Goal: Task Accomplishment & Management: Manage account settings

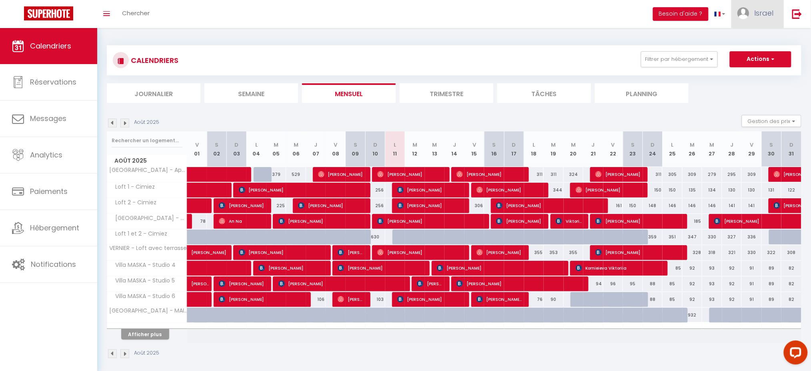
click at [752, 20] on link "Israel" at bounding box center [758, 14] width 52 height 28
click at [754, 34] on link "Paramètres" at bounding box center [751, 40] width 59 height 14
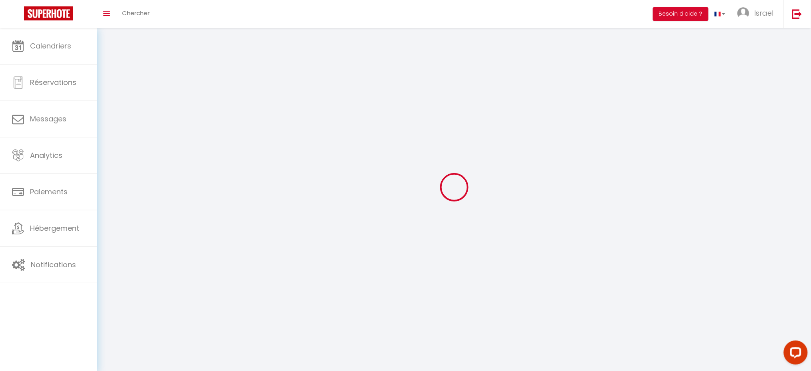
select select "28"
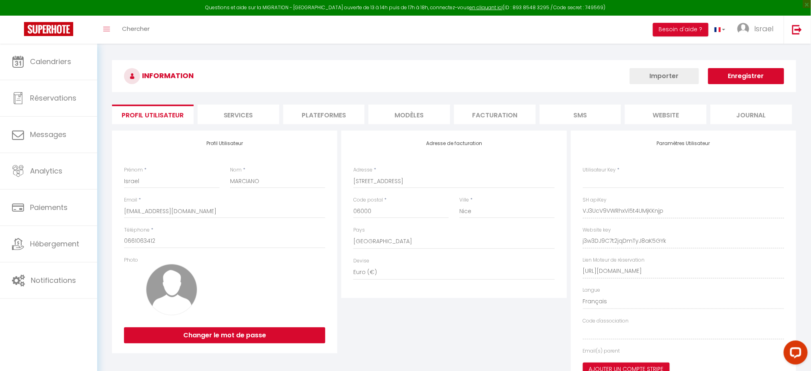
type input "VJ3UcV9VWRhxVi5t4UMjKKnjp"
type input "j3w3DJ9C7t2jqDmTyJ8aK5GYk"
type input "[URL][DOMAIN_NAME]"
select select "fr"
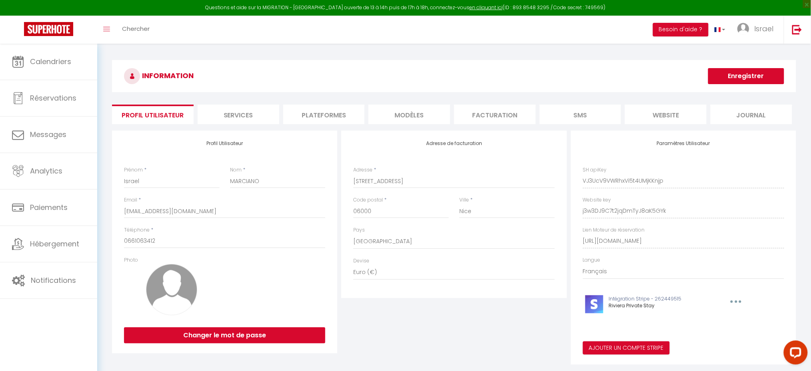
click at [311, 112] on li "Plateformes" at bounding box center [324, 114] width 82 height 20
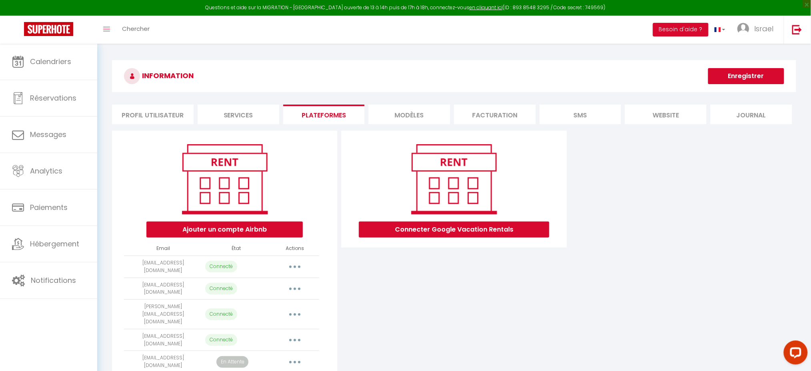
scroll to position [43, 0]
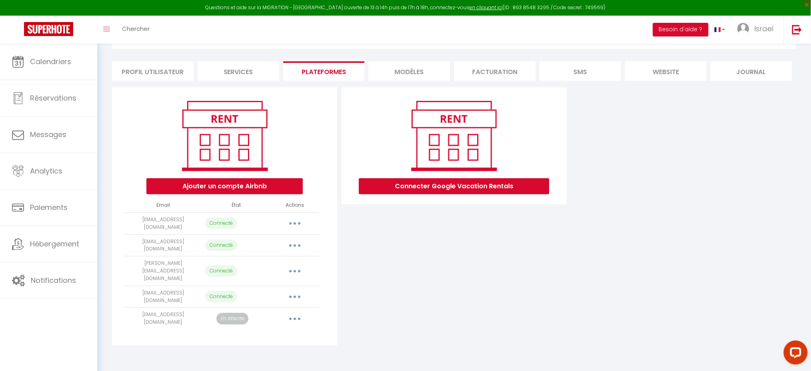
click at [298, 290] on button "button" at bounding box center [295, 296] width 22 height 13
click at [276, 308] on link "Importer les appartements" at bounding box center [259, 315] width 88 height 14
select select "74454"
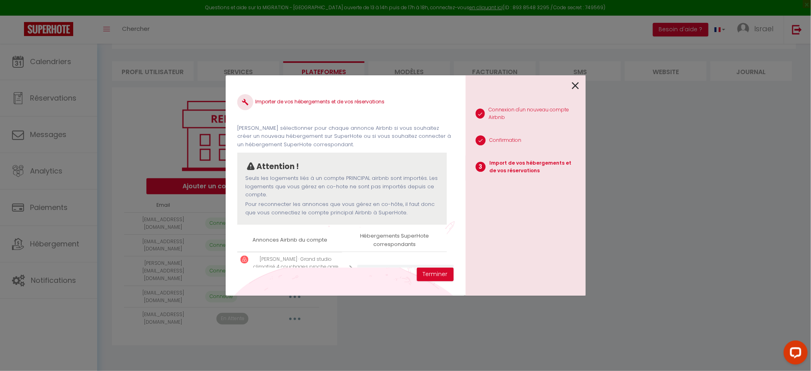
scroll to position [39, 0]
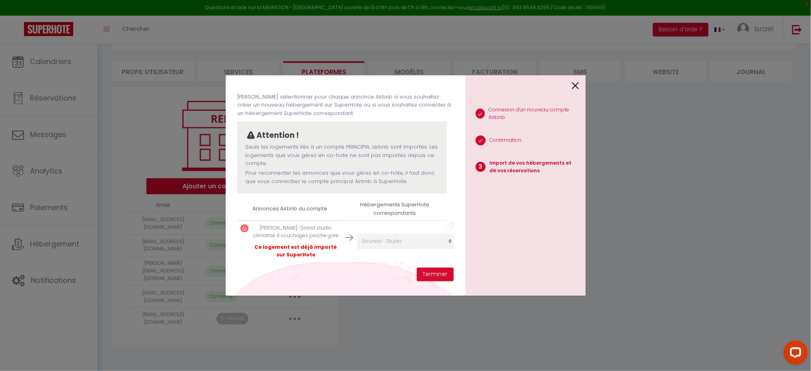
click at [575, 86] on icon at bounding box center [575, 86] width 7 height 12
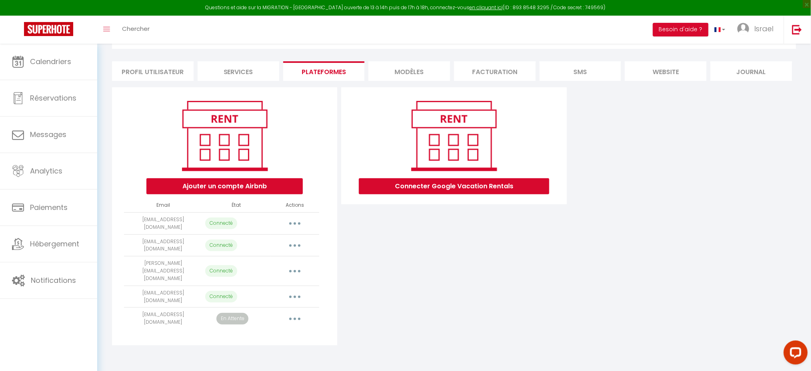
click at [297, 239] on button "button" at bounding box center [295, 245] width 22 height 13
click at [273, 258] on link "Importer les appartements" at bounding box center [259, 264] width 88 height 14
select select "66745"
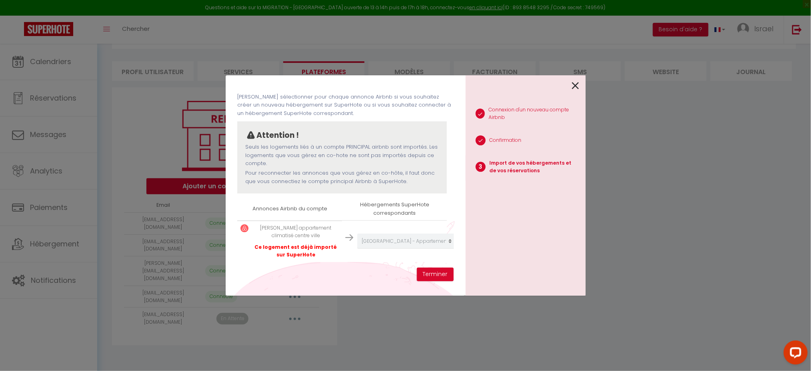
click at [574, 85] on icon at bounding box center [575, 86] width 7 height 12
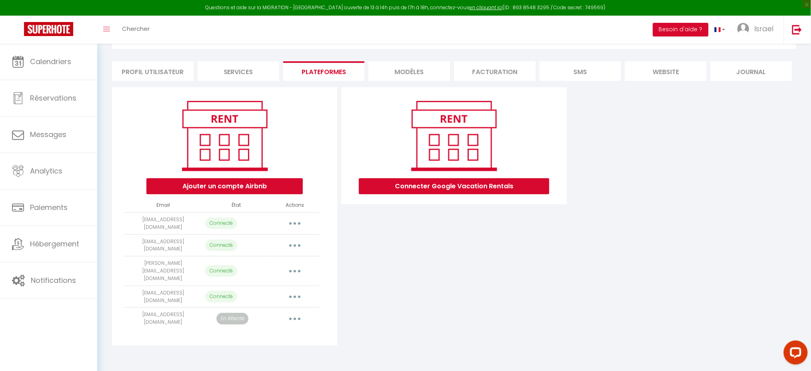
click at [293, 218] on button "button" at bounding box center [295, 223] width 22 height 13
click at [274, 239] on link "Importer les appartements" at bounding box center [259, 242] width 88 height 14
select select "66746"
select select "66747"
select select "66748"
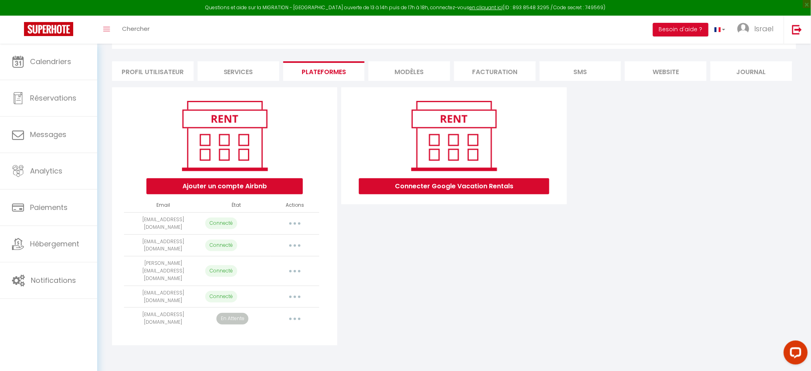
select select "66749"
select select "68802"
select select "69167"
select select "69168"
select select "69169"
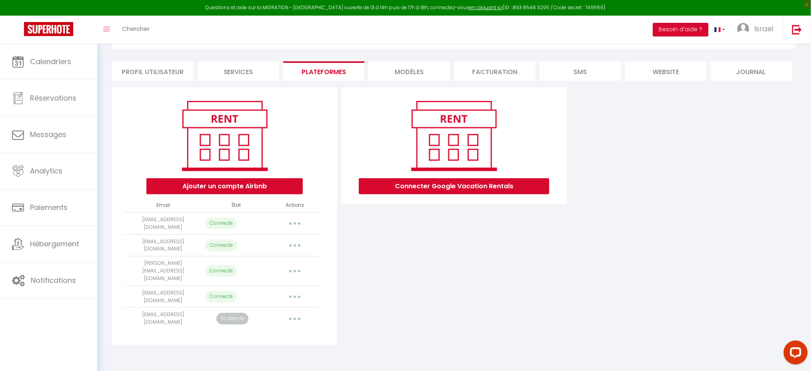
select select "69170"
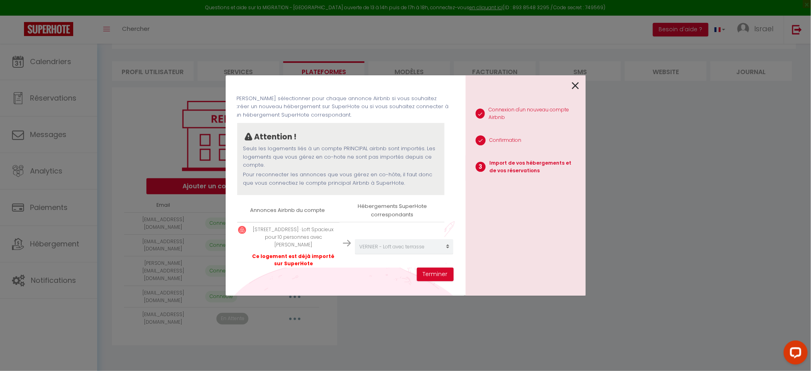
scroll to position [26, 2]
click at [578, 88] on icon at bounding box center [575, 86] width 7 height 12
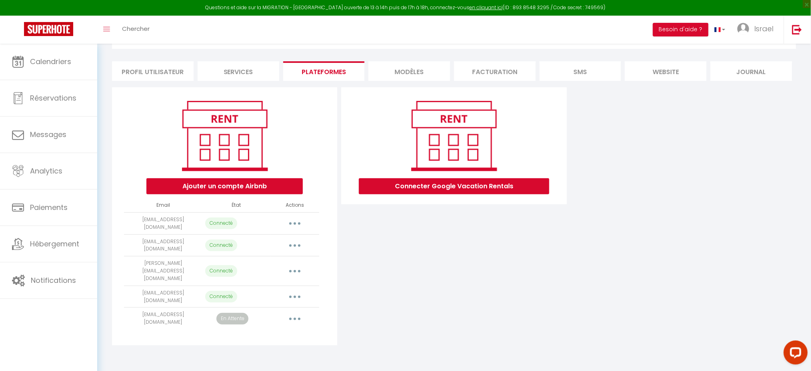
click at [300, 265] on button "button" at bounding box center [295, 271] width 22 height 13
click at [285, 282] on link "Importer les appartements" at bounding box center [259, 289] width 88 height 14
select select "69544"
select select "72605"
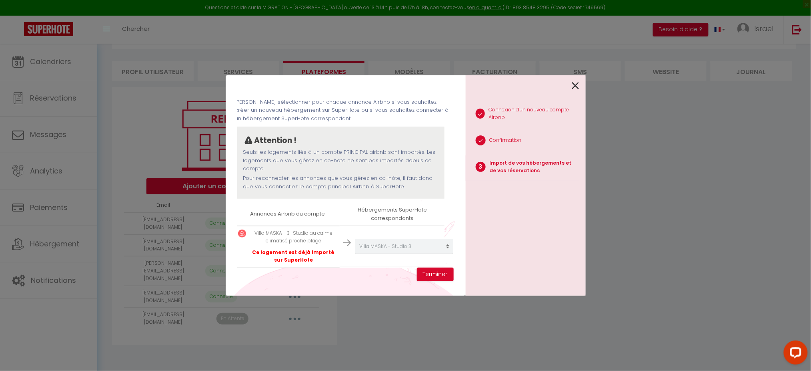
scroll to position [81, 2]
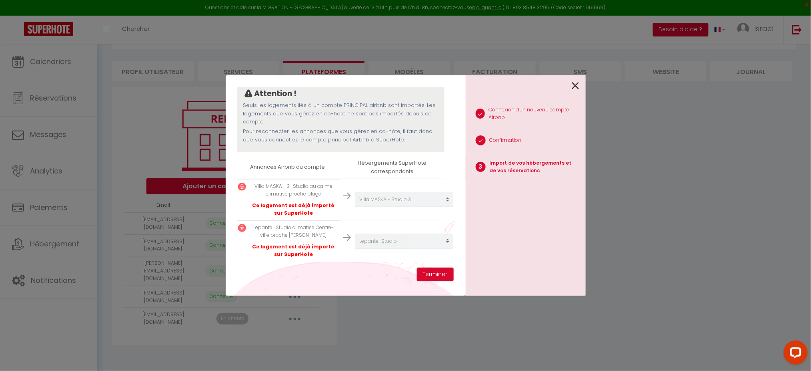
click at [572, 84] on icon at bounding box center [575, 86] width 7 height 12
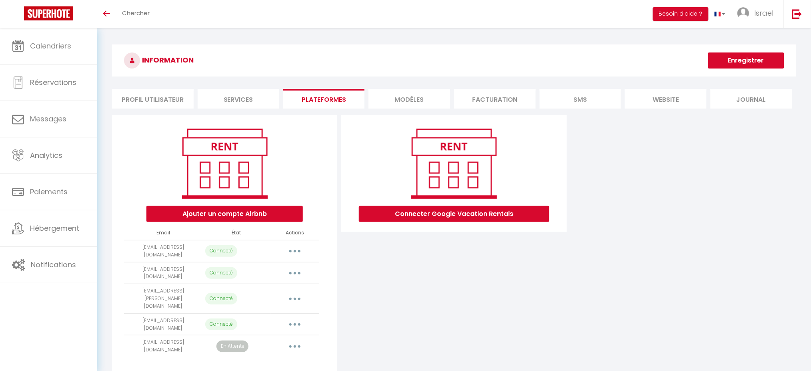
click at [303, 251] on button "button" at bounding box center [295, 251] width 22 height 13
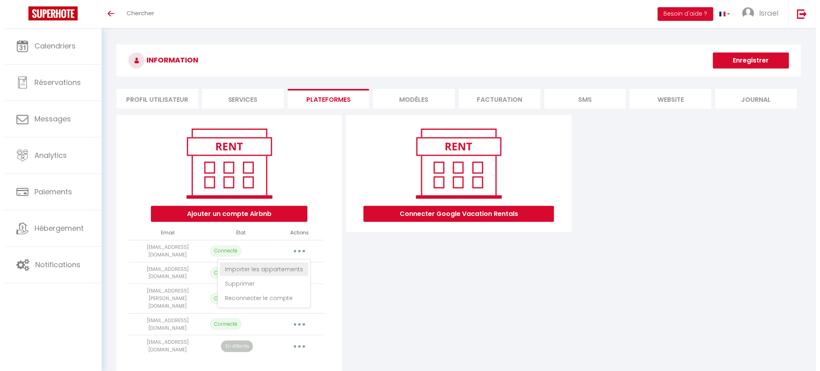
scroll to position [28, 0]
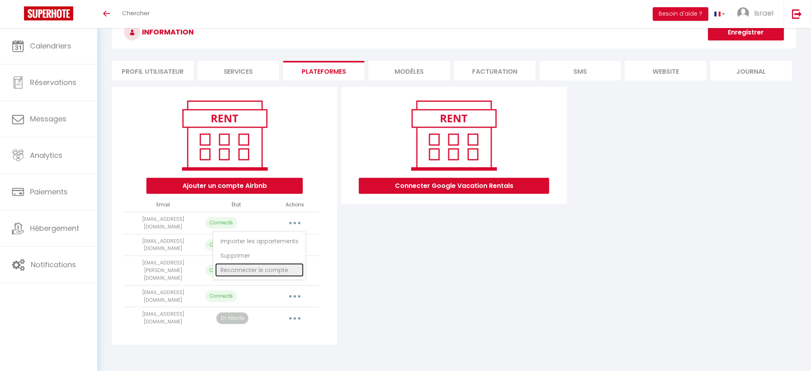
click at [263, 265] on link "Reconnecter le compte" at bounding box center [259, 270] width 88 height 14
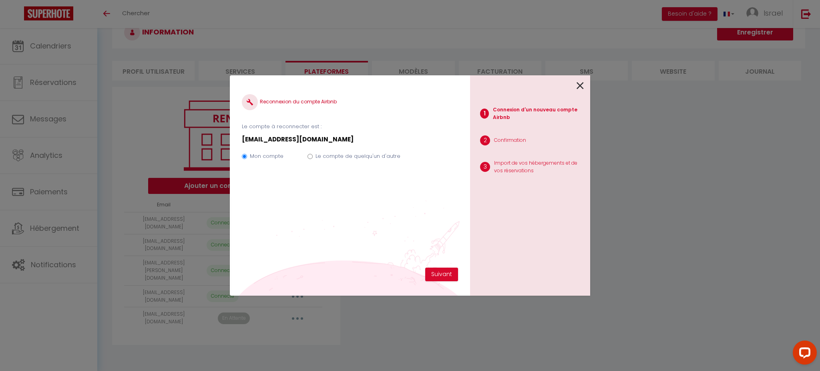
scroll to position [0, 0]
click at [575, 85] on div at bounding box center [527, 84] width 114 height 19
click at [584, 85] on div "1 Connexion d'un nouveau compte Airbnb 2 Confirmation 3 Import de vos hébergeme…" at bounding box center [530, 185] width 120 height 220
click at [579, 85] on icon at bounding box center [579, 86] width 7 height 12
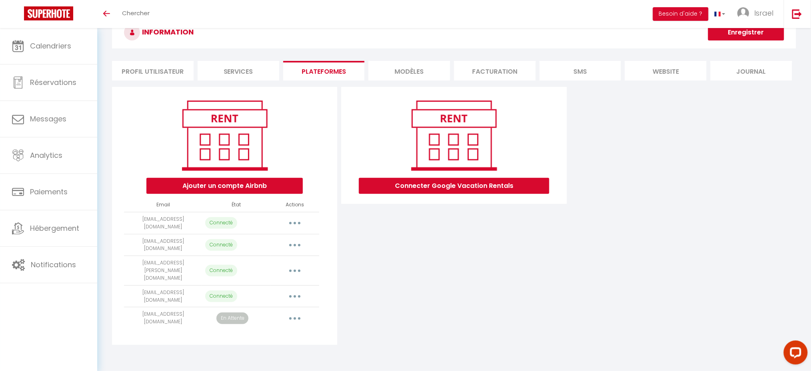
click at [556, 104] on div "Connecter Google Vacation Rentals" at bounding box center [454, 145] width 212 height 97
click at [301, 217] on button "button" at bounding box center [295, 223] width 22 height 13
click at [283, 240] on link "Importer les appartements" at bounding box center [259, 241] width 88 height 14
select select "66746"
select select "66747"
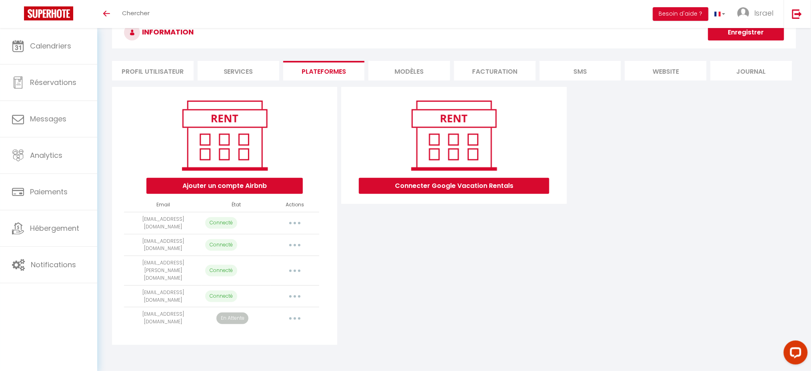
select select "66748"
select select "66749"
select select "68802"
select select "69167"
select select "69168"
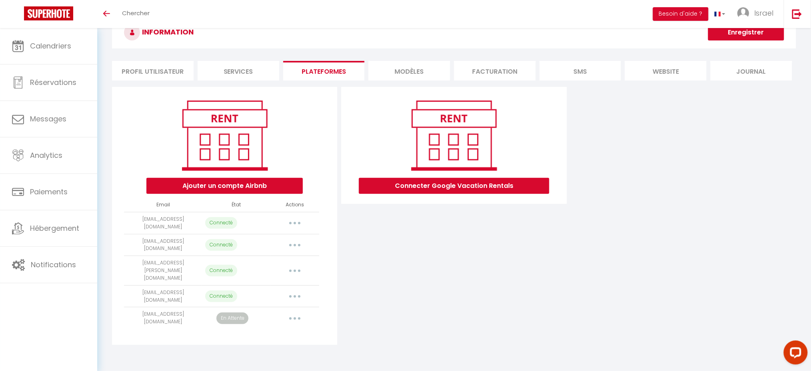
select select "69169"
select select "69170"
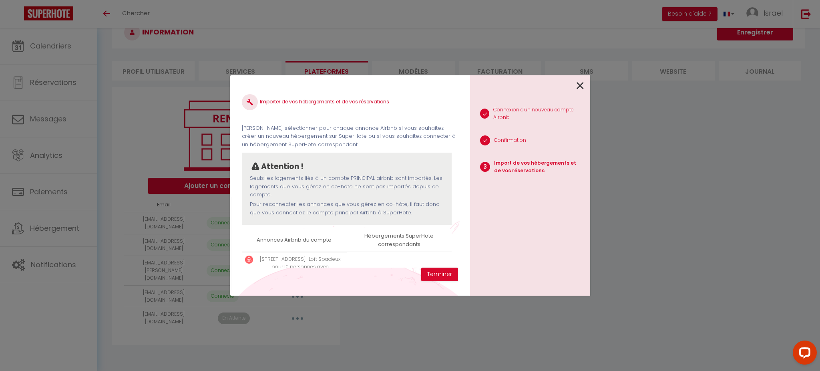
click at [581, 87] on icon at bounding box center [579, 86] width 7 height 12
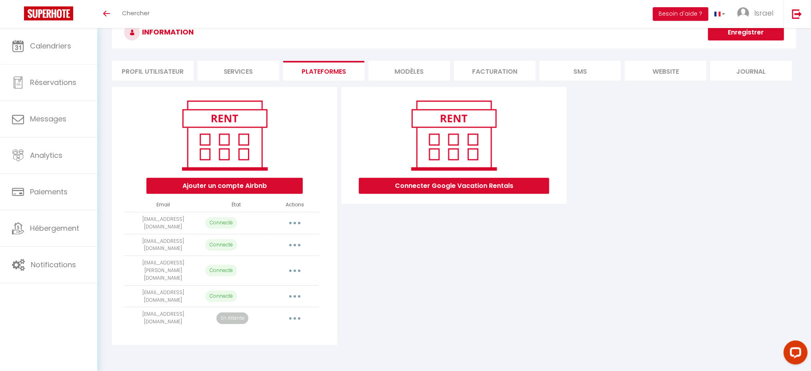
click at [297, 312] on button "button" at bounding box center [295, 318] width 22 height 13
click at [281, 329] on link "Importer les appartements" at bounding box center [259, 336] width 88 height 14
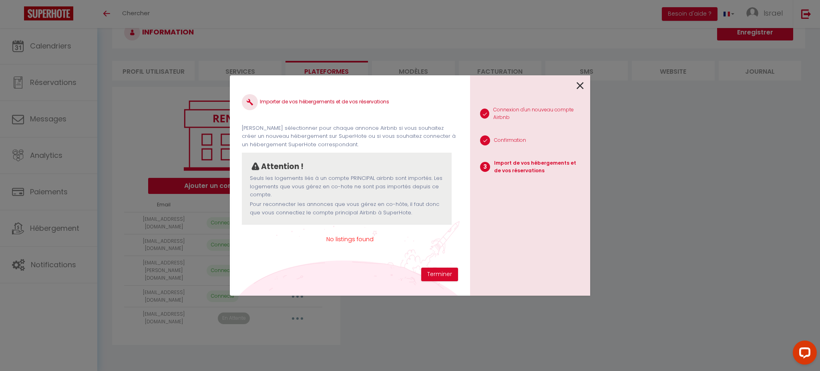
click at [579, 85] on icon at bounding box center [579, 86] width 7 height 12
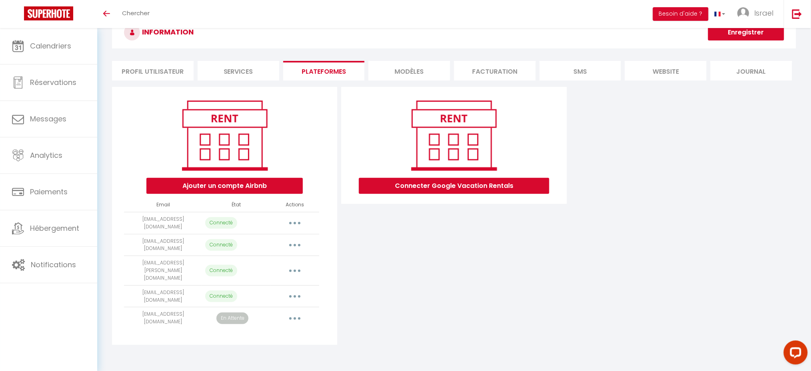
click at [301, 223] on button "button" at bounding box center [295, 223] width 22 height 13
click at [395, 268] on div "Connecter Google Vacation Rentals" at bounding box center [453, 216] width 229 height 258
click at [290, 222] on button "button" at bounding box center [295, 223] width 22 height 13
click at [195, 357] on body "Questions et aide sur la MIGRATION - Salle Zoom ouverte de 13 à 14h puis de 17h…" at bounding box center [405, 185] width 811 height 371
click at [299, 218] on button "button" at bounding box center [295, 223] width 22 height 13
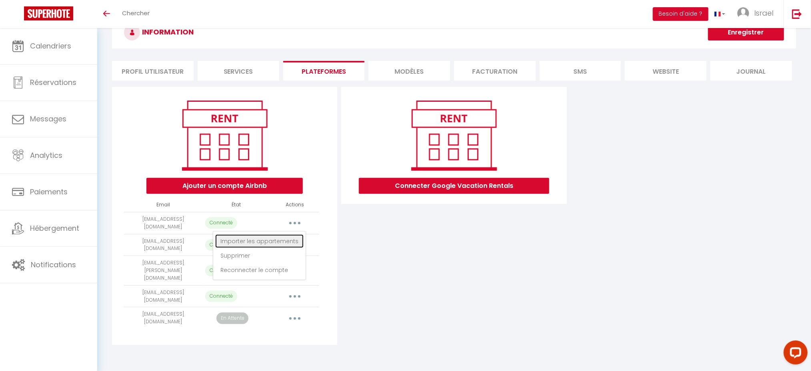
click at [270, 243] on link "Importer les appartements" at bounding box center [259, 241] width 88 height 14
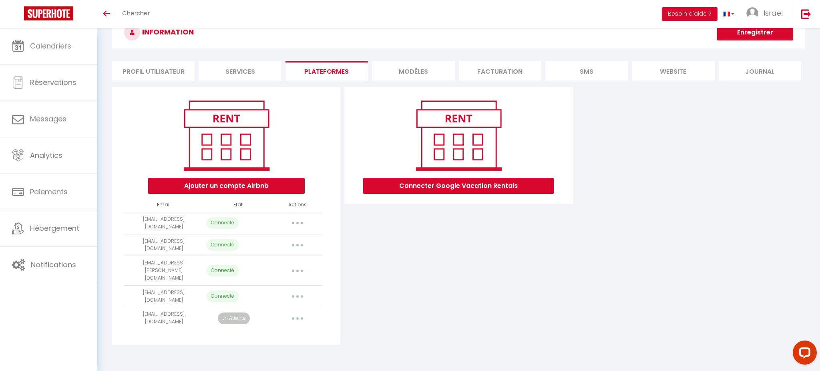
select select "66746"
select select "66747"
select select "66748"
select select "66749"
select select "68802"
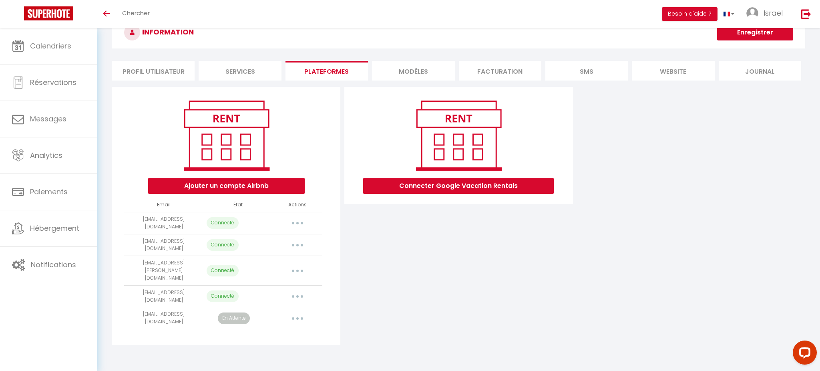
select select "69167"
select select "69168"
select select "69169"
select select "69170"
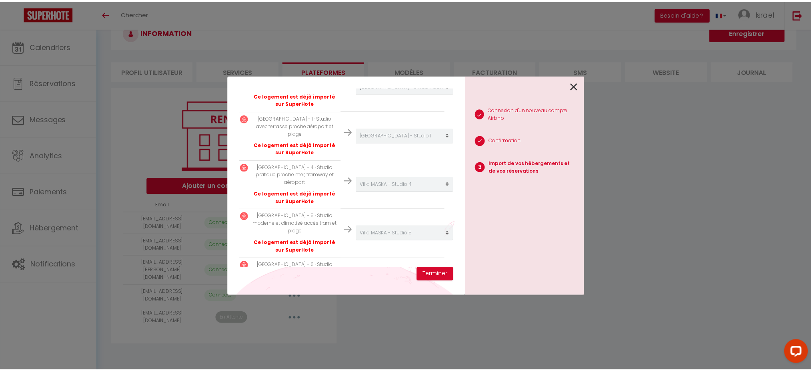
scroll to position [408, 2]
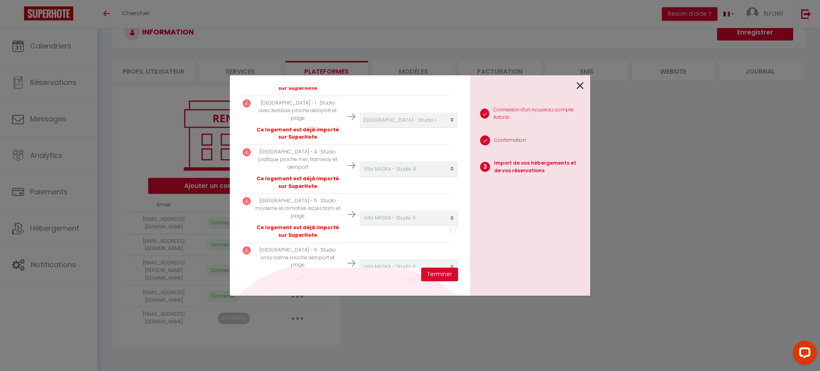
click at [582, 84] on icon at bounding box center [579, 86] width 7 height 12
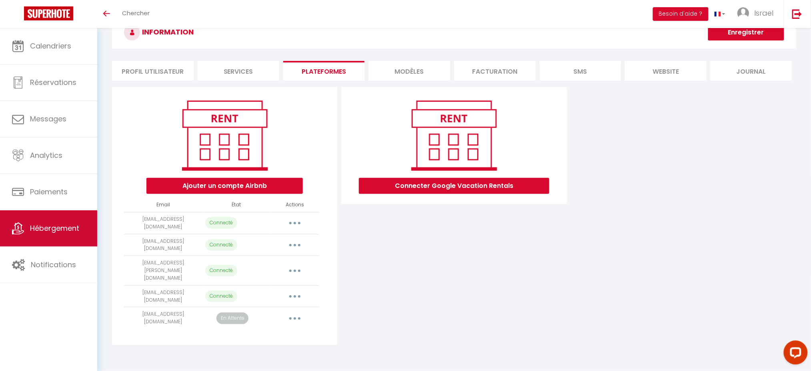
click at [58, 215] on link "Hébergement" at bounding box center [48, 228] width 97 height 36
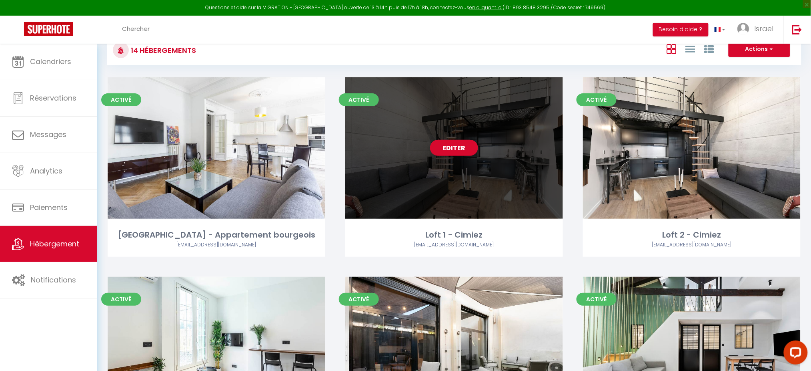
scroll to position [25, 0]
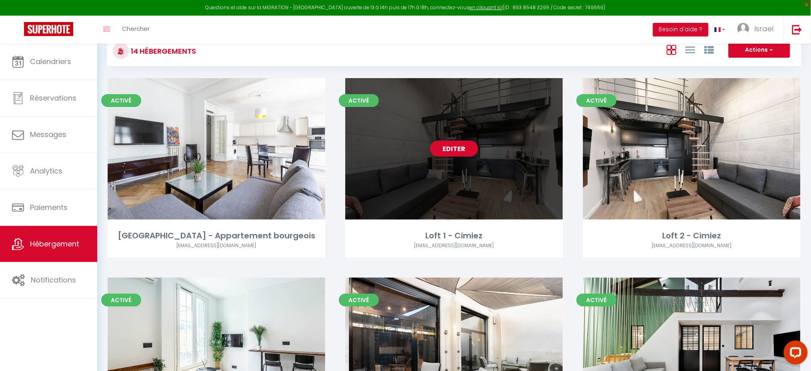
click at [468, 149] on link "Editer" at bounding box center [454, 148] width 48 height 16
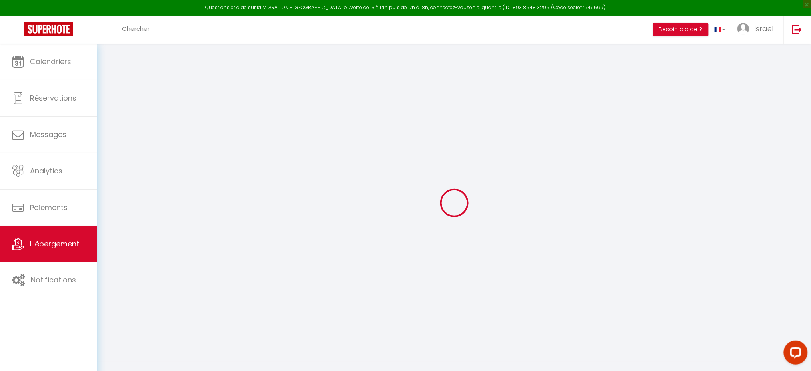
select select
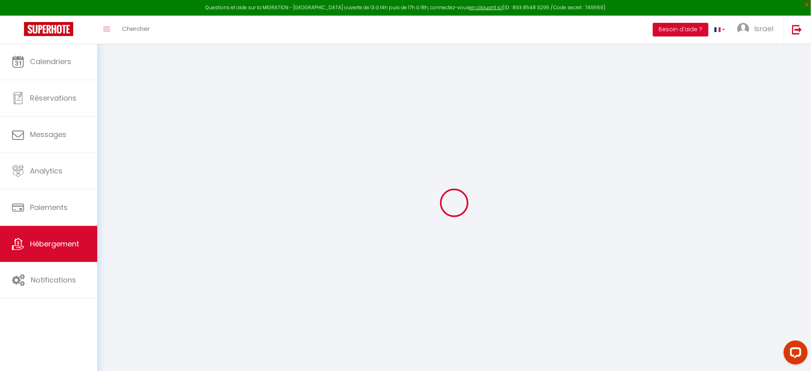
select select
checkbox input "false"
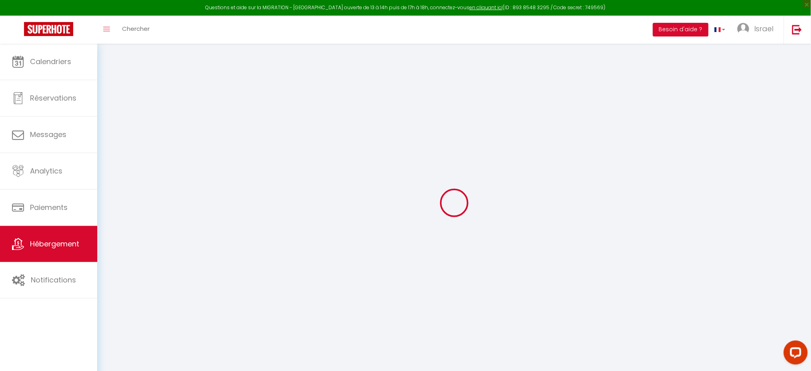
select select
type input "Loft 1 - Cimiez"
type input "SNC 20"
type input "VERNIER"
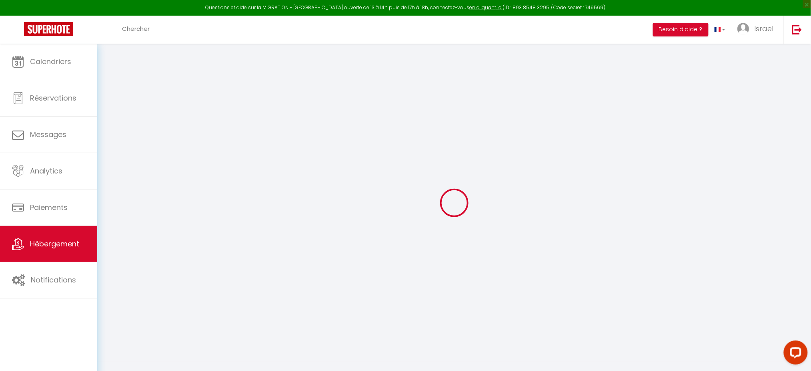
type input "[STREET_ADDRESS]"
type input "94300"
type input "Vincennes"
select select "loft"
type input "150"
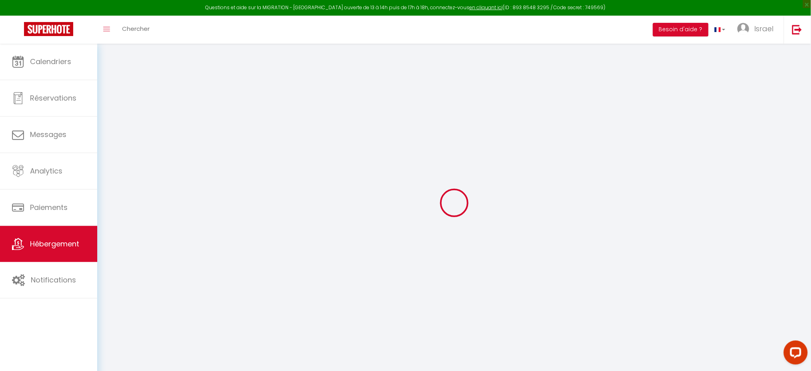
type input "63"
type input "500"
select select
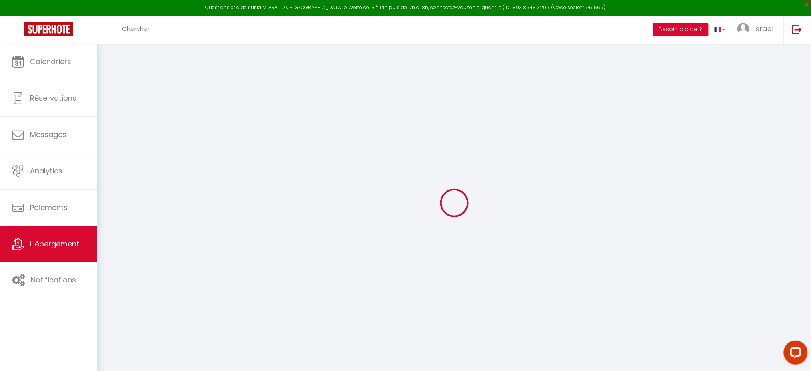
select select
type input "[STREET_ADDRESS][PERSON_NAME]"
type input "06100"
type input "Nice"
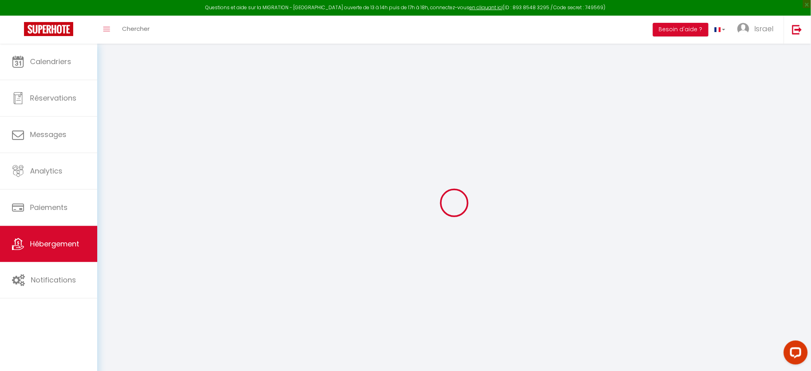
type input "[EMAIL_ADDRESS][DOMAIN_NAME]"
select select "14579"
checkbox input "false"
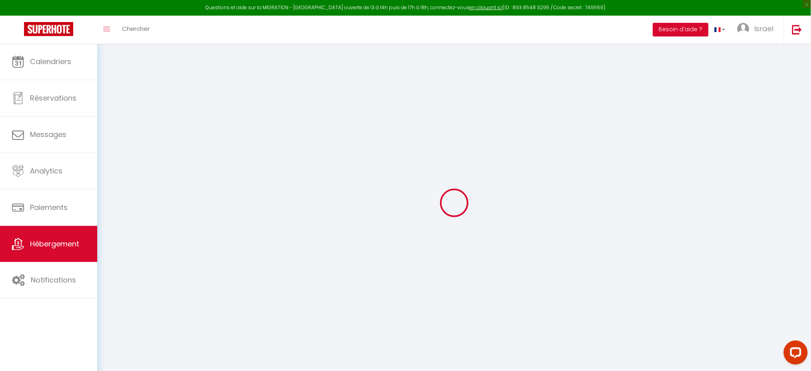
checkbox input "false"
type input "0"
type input "65"
type input "20"
type input "0"
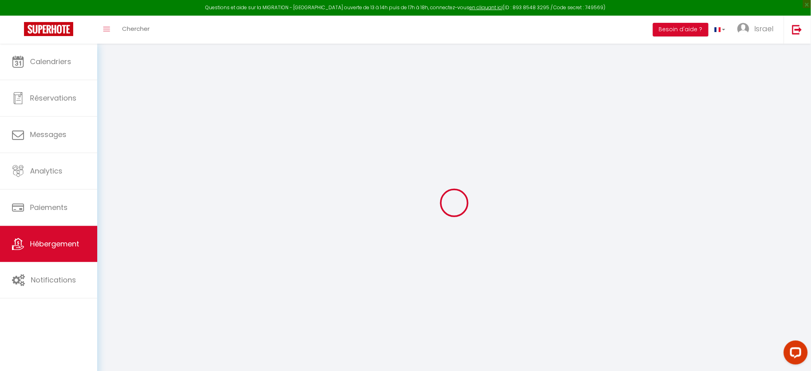
type input "0"
select select
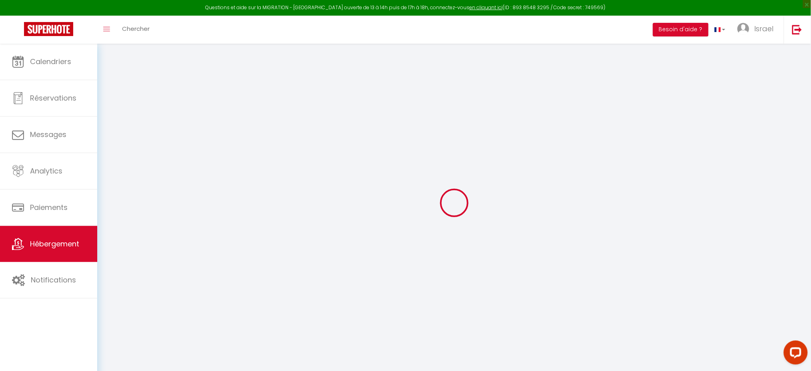
select select
checkbox input "false"
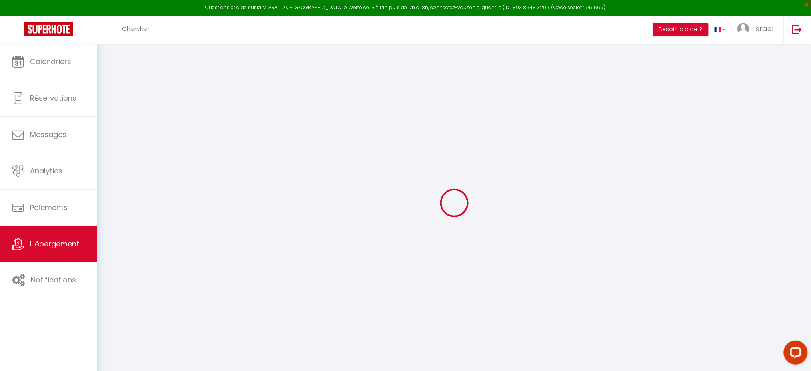
select select
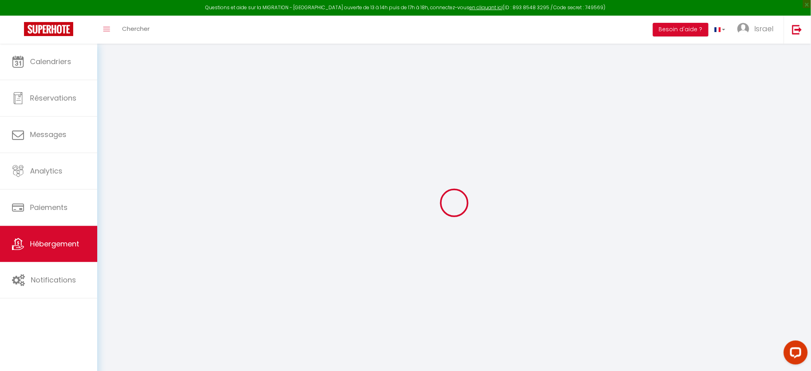
checkbox input "false"
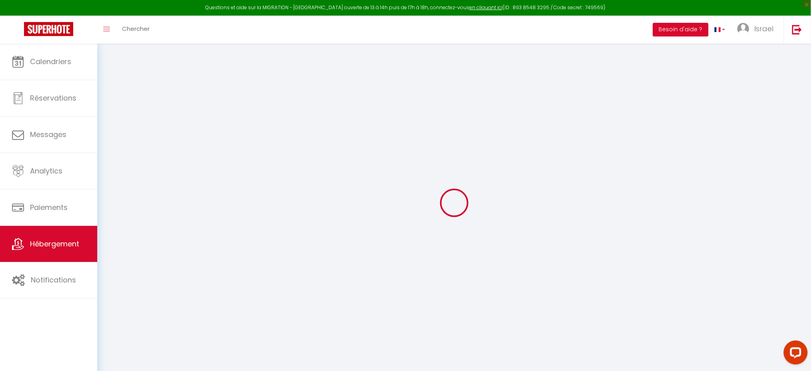
checkbox input "false"
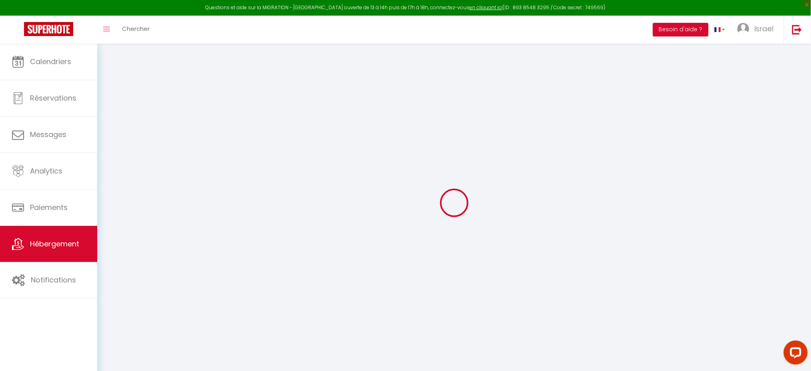
checkbox input "false"
select select "15:00"
select select
select select "10:00"
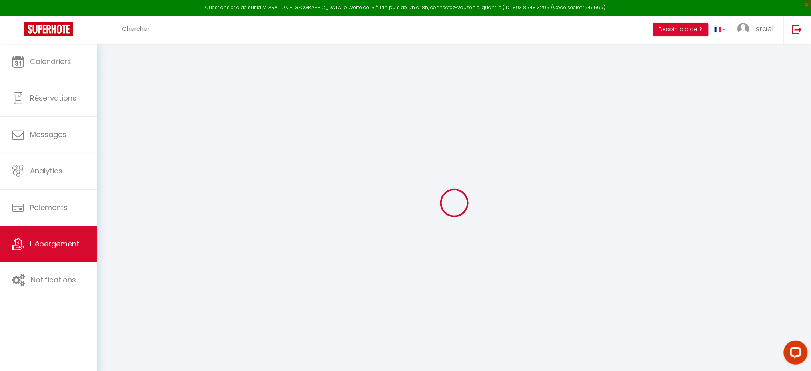
select select "30"
select select "120"
select select
checkbox input "false"
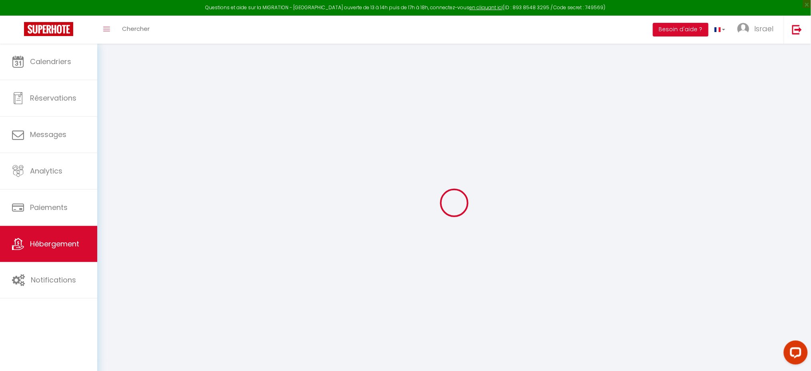
checkbox input "false"
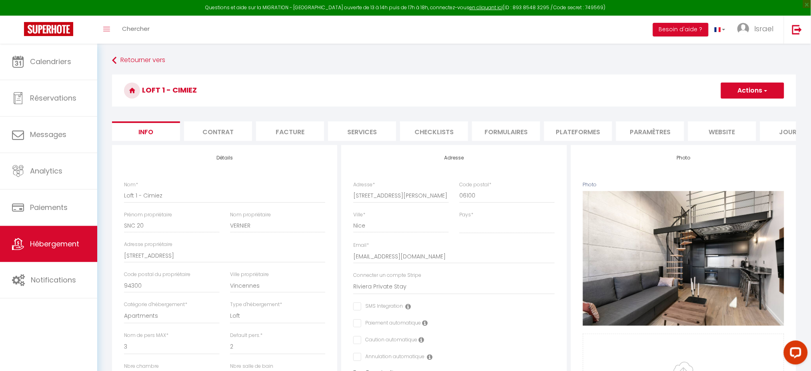
click at [503, 46] on div "Retourner vers Loft 1 - Cimiez Actions Enregistrer Dupliquer Supprimer Importer…" at bounding box center [454, 375] width 714 height 662
click at [588, 132] on li "Plateformes" at bounding box center [578, 131] width 68 height 20
select select
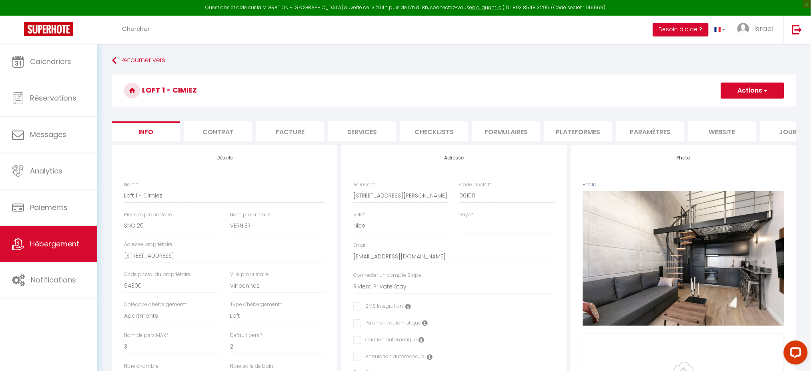
select select
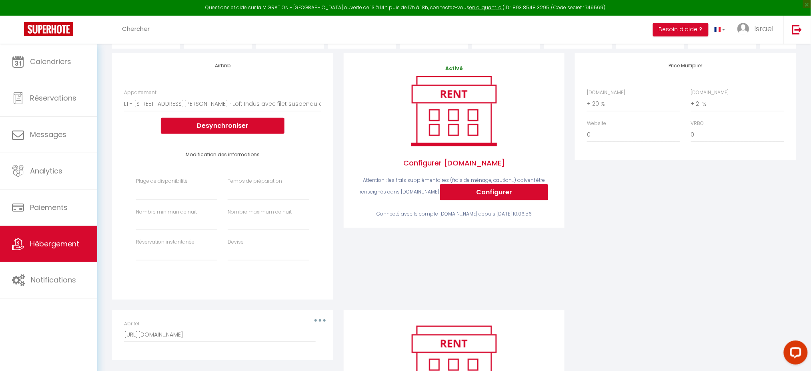
scroll to position [94, 0]
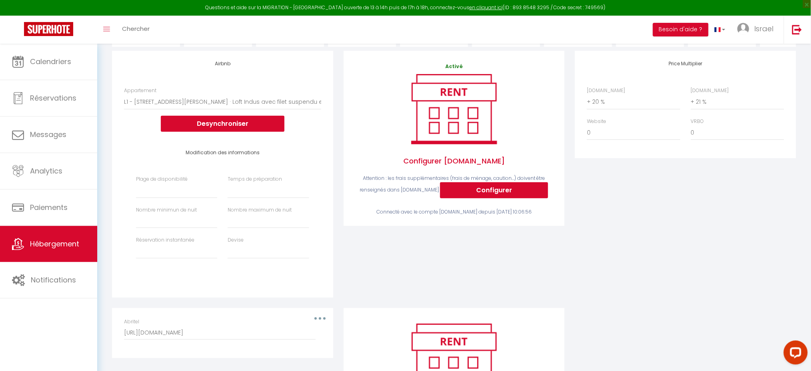
click at [516, 303] on div "Activé Configurer Booking.com Attention : les frais supplémentaires (frais de m…" at bounding box center [455, 179] width 232 height 257
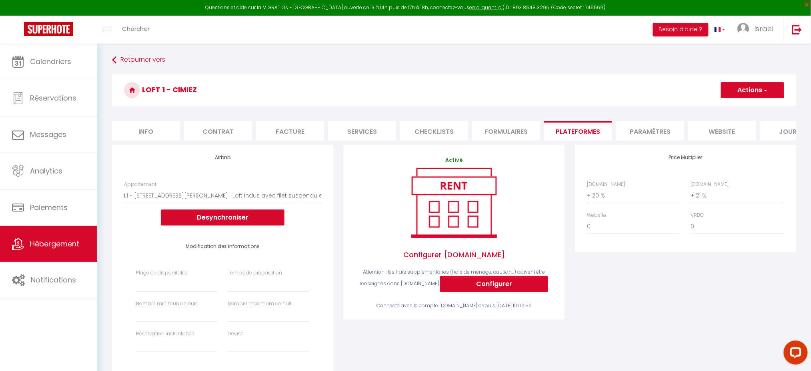
scroll to position [0, 0]
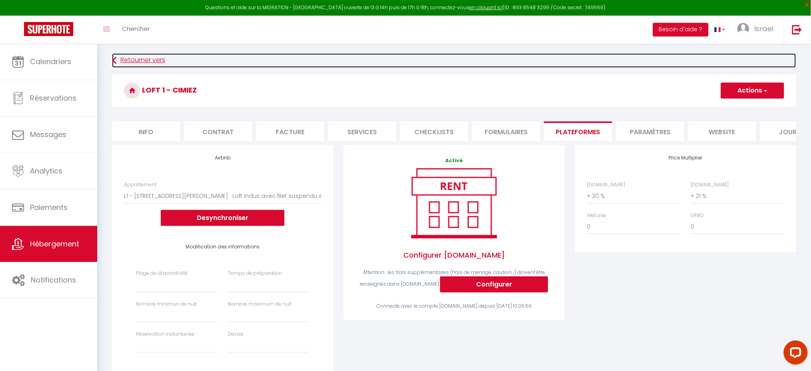
click at [134, 64] on link "Retourner vers" at bounding box center [454, 60] width 684 height 14
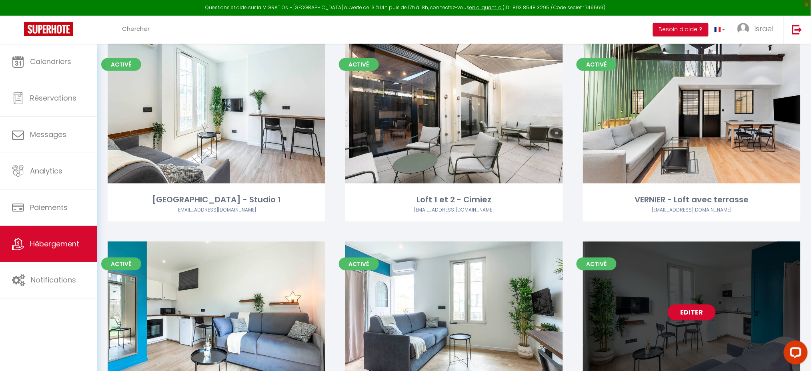
scroll to position [238, 0]
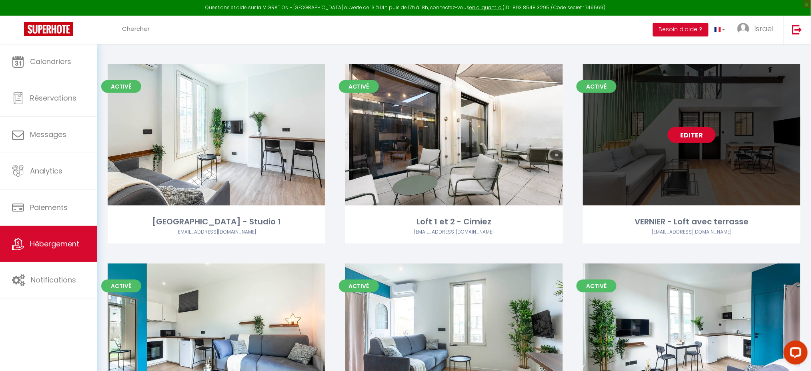
click at [696, 133] on link "Editer" at bounding box center [692, 135] width 48 height 16
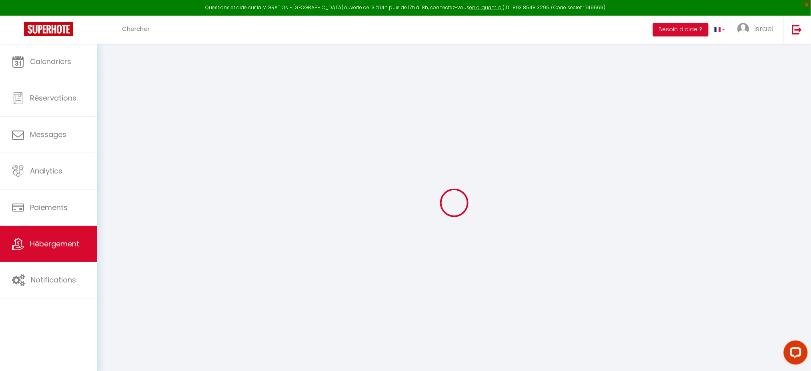
select select "+ 20 %"
select select "+ 21 %"
select select
checkbox input "false"
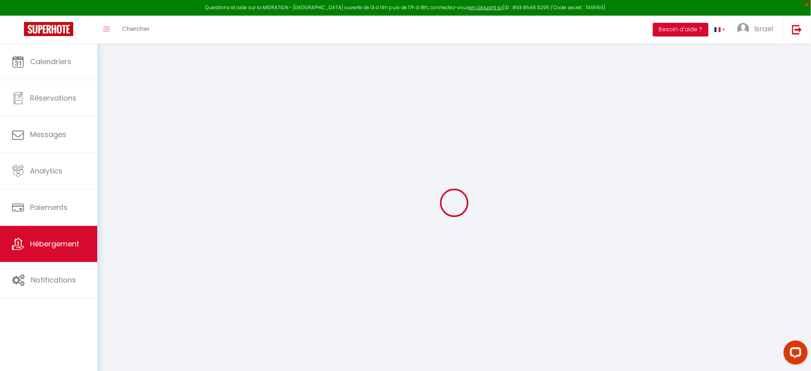
checkbox input "false"
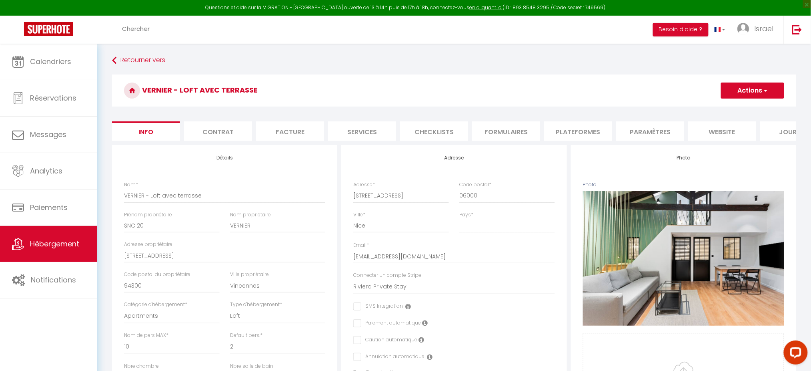
click at [572, 132] on li "Plateformes" at bounding box center [578, 131] width 68 height 20
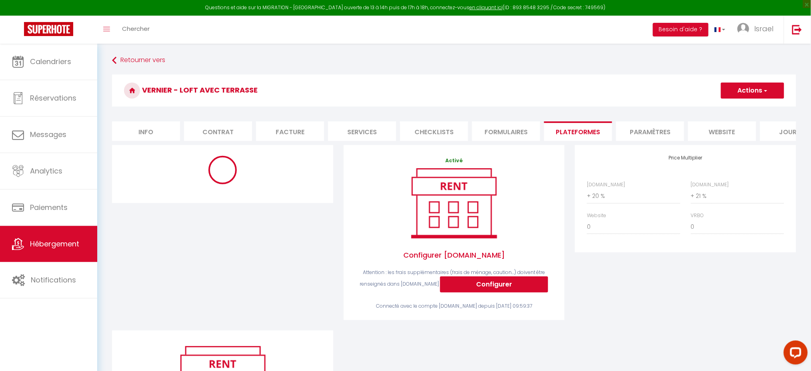
select select "8135-1019984160941711472"
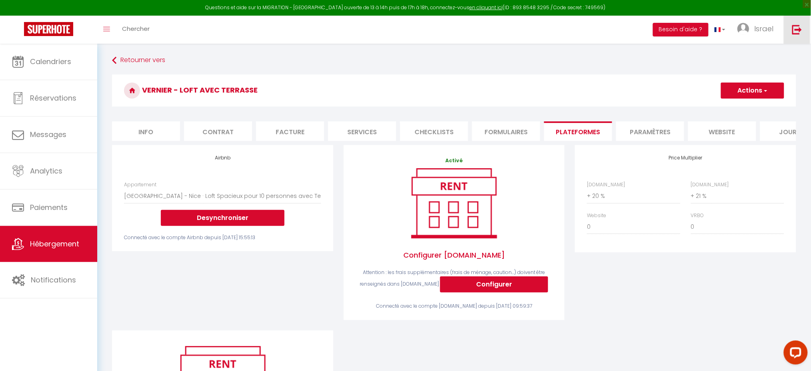
click at [800, 36] on link at bounding box center [797, 30] width 26 height 28
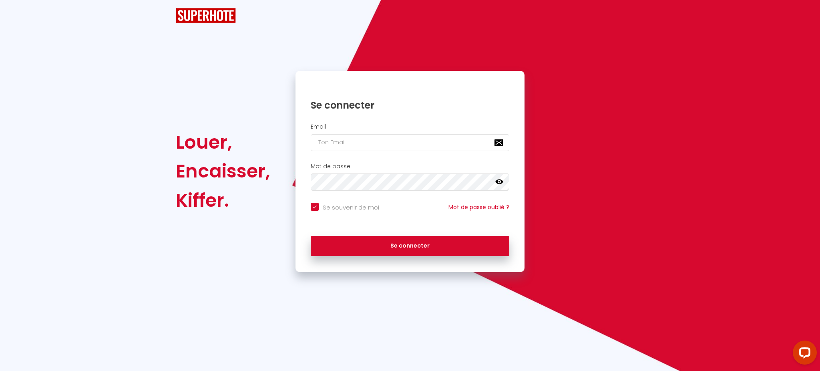
checkbox input "true"
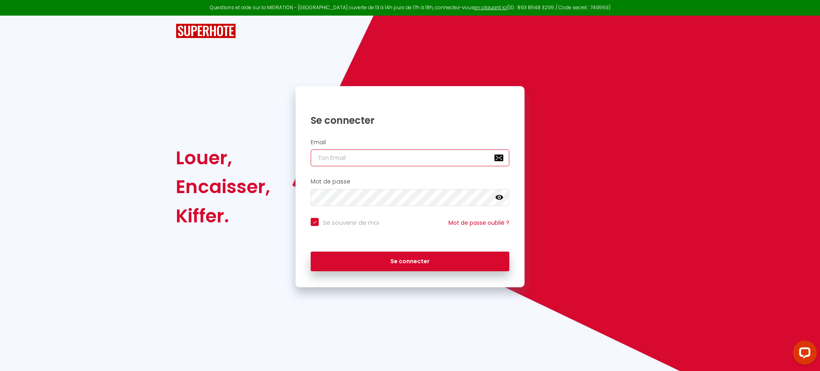
type input "[PERSON_NAME][EMAIL_ADDRESS][DOMAIN_NAME]"
checkbox input "true"
click at [415, 154] on input "[PERSON_NAME][EMAIL_ADDRESS][DOMAIN_NAME]" at bounding box center [410, 157] width 199 height 17
paste input "flexi.loc1@gmail"
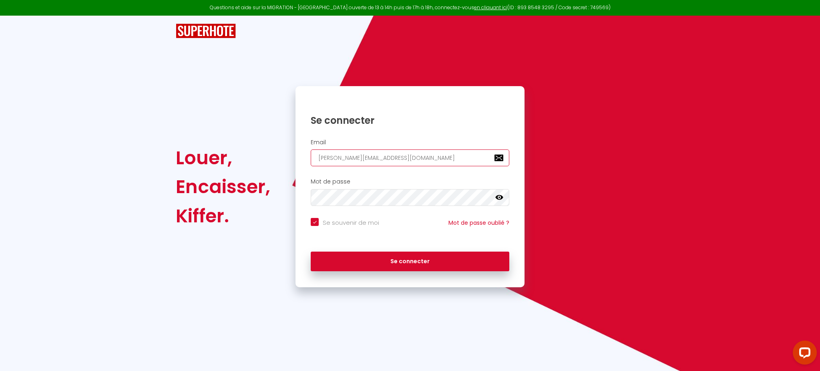
type input "flexi.loc1@gmail.com"
checkbox input "true"
click at [415, 154] on input "flexi.loc1@gmail.com" at bounding box center [410, 157] width 199 height 17
type input "flexi.loc1@gmail.com"
click at [311, 251] on button "Se connecter" at bounding box center [410, 261] width 199 height 20
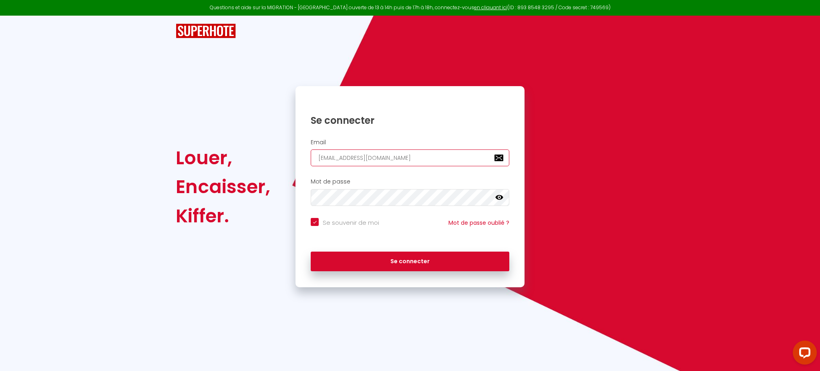
checkbox input "true"
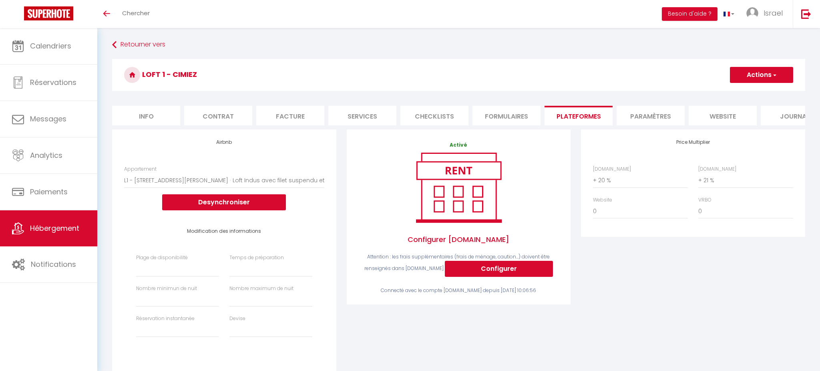
select select "8135-1330467967583771812"
select select
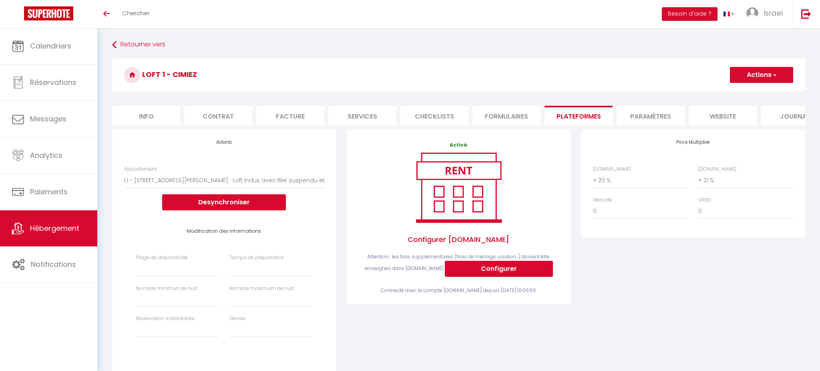
select select "+ 20 %"
select select "+ 21 %"
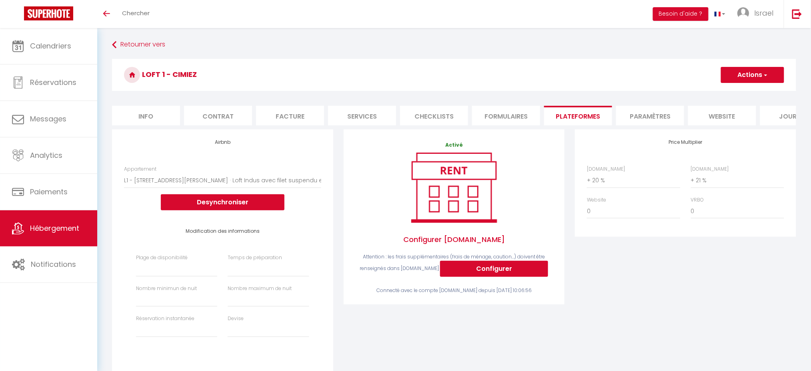
click at [46, 227] on span "Hébergement" at bounding box center [54, 228] width 49 height 10
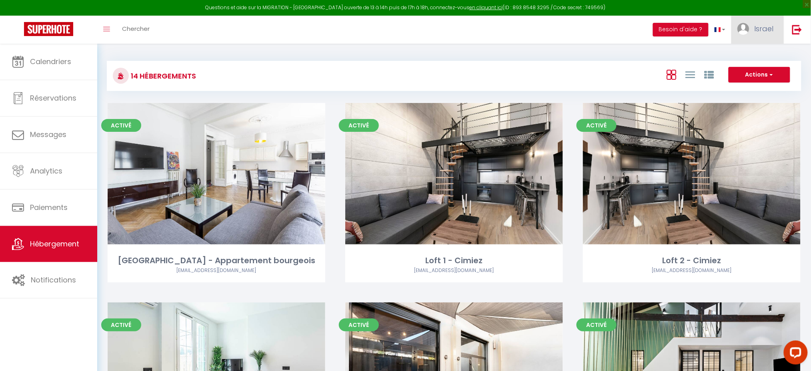
click at [761, 24] on span "Israel" at bounding box center [764, 29] width 19 height 10
click at [750, 50] on link "Paramètres" at bounding box center [751, 56] width 59 height 14
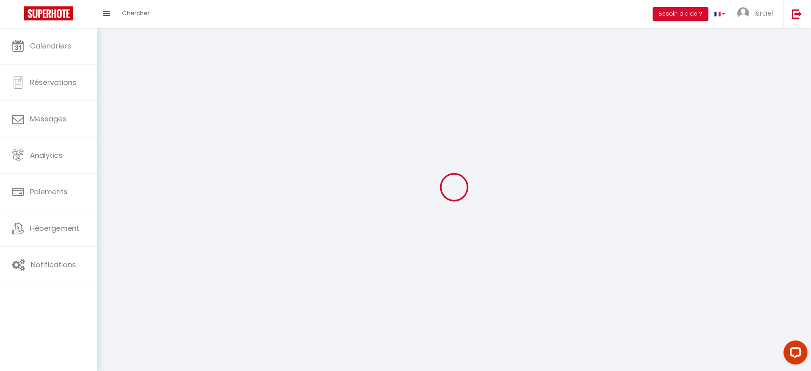
type input "VJ3UcV9VWRhxVi5t4UMjKKnjp"
type input "j3w3DJ9C7t2jqDmTyJ8aK5GYk"
type input "[URL][DOMAIN_NAME]"
select select "fr"
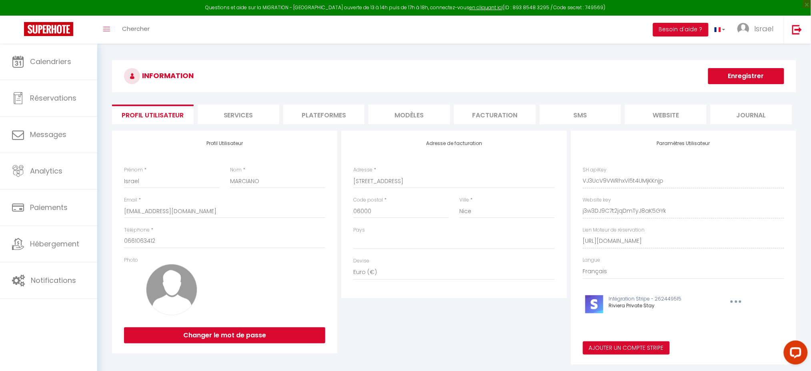
click at [401, 339] on div "Adresse de facturation Adresse * [STREET_ADDRESS] [GEOGRAPHIC_DATA] [GEOGRAPHIC…" at bounding box center [453, 247] width 229 height 234
click at [312, 119] on li "Plateformes" at bounding box center [324, 114] width 82 height 20
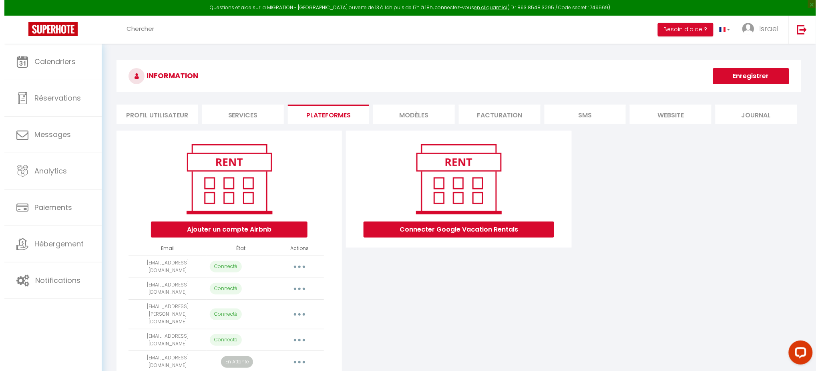
scroll to position [43, 0]
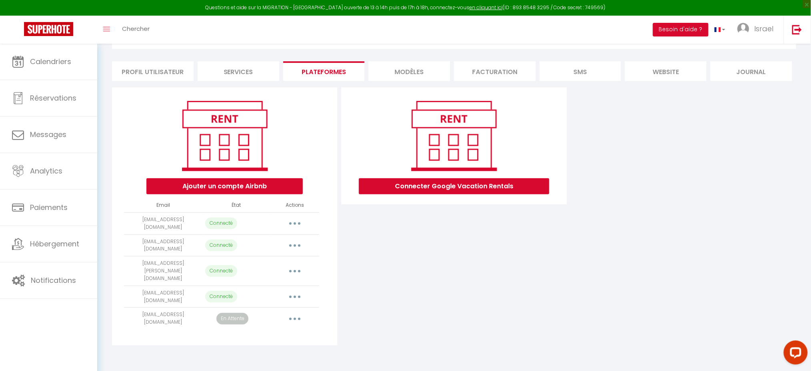
click at [299, 221] on button "button" at bounding box center [295, 223] width 22 height 13
click at [276, 235] on link "Importer les appartements" at bounding box center [259, 242] width 88 height 14
select select "66746"
select select "66747"
select select "66748"
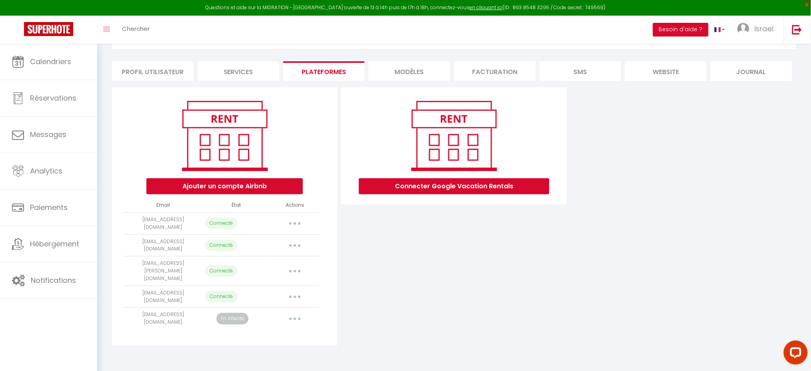
select select "66749"
select select "68802"
select select "69167"
select select "69168"
select select "69169"
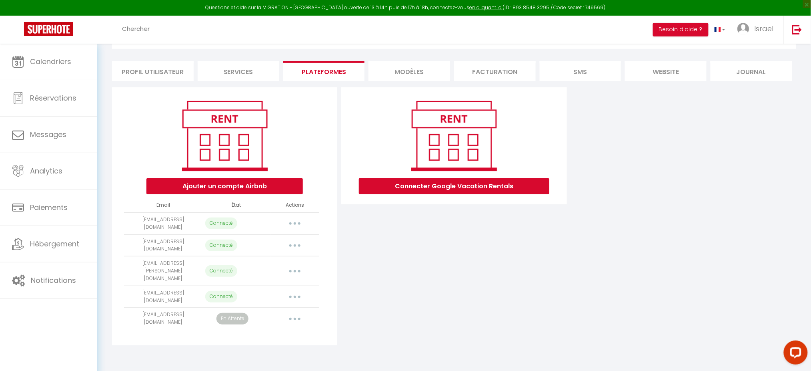
select select "69170"
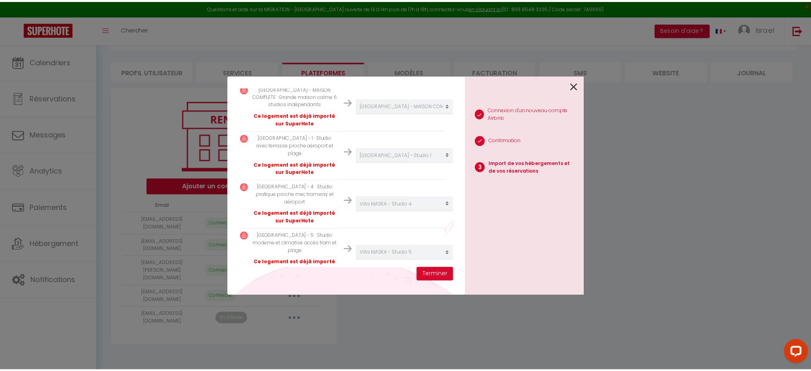
scroll to position [408, 2]
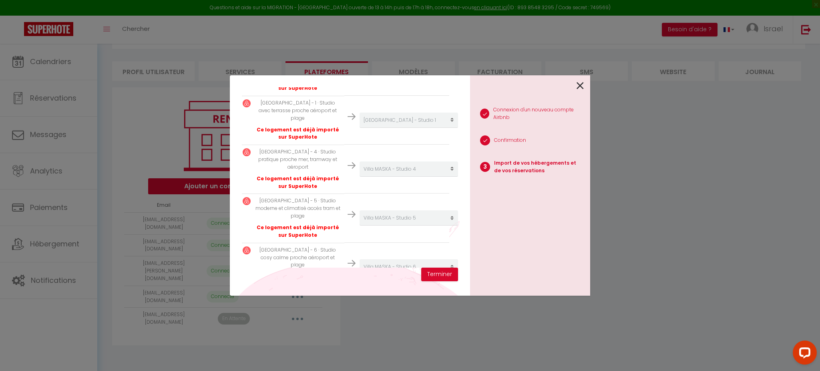
click at [577, 88] on icon at bounding box center [579, 86] width 7 height 12
